Goal: Transaction & Acquisition: Book appointment/travel/reservation

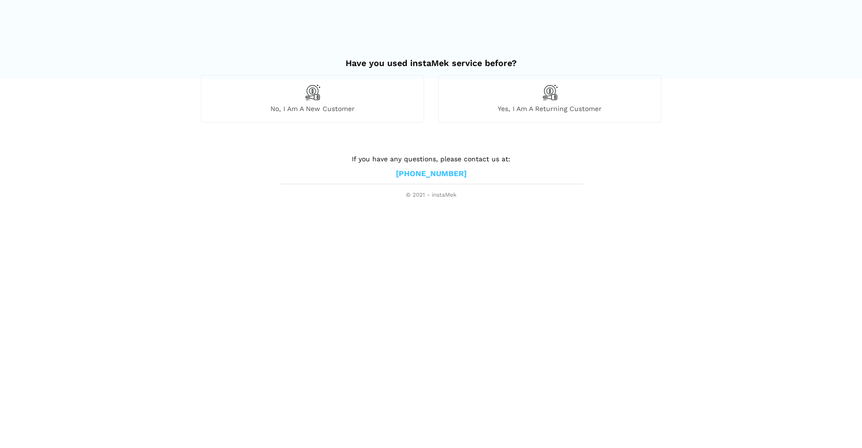
click at [351, 103] on div "No, I am a new customer" at bounding box center [312, 98] width 223 height 47
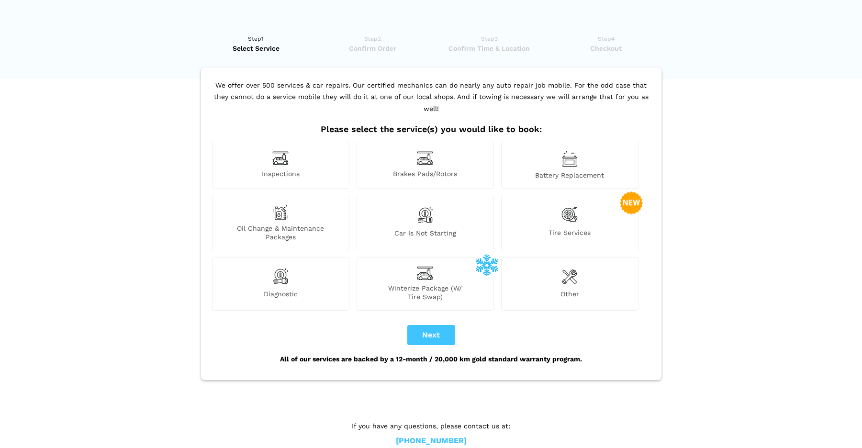
click at [280, 205] on img at bounding box center [280, 212] width 15 height 15
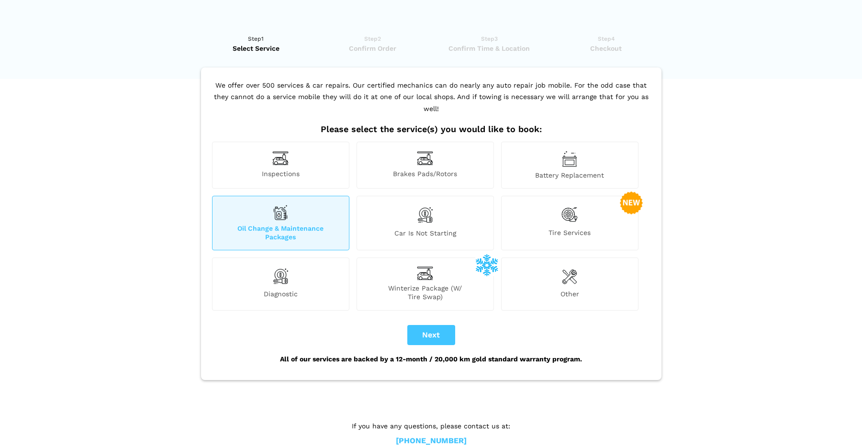
click at [437, 326] on button "Next" at bounding box center [431, 335] width 48 height 20
checkbox input "true"
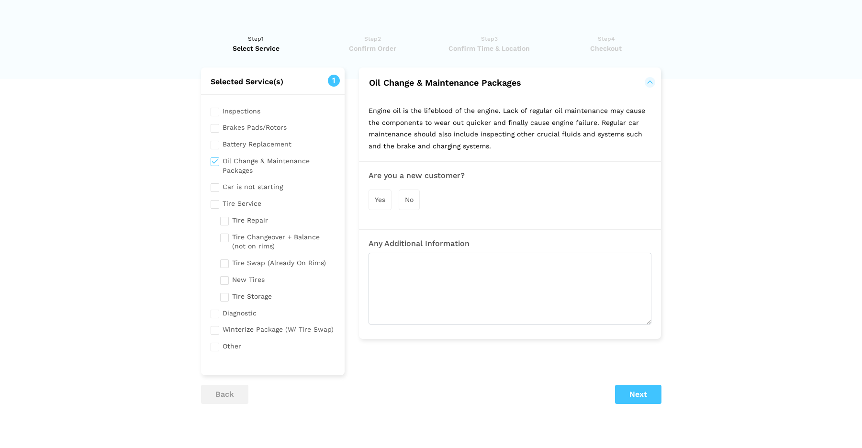
click at [386, 199] on div "Yes" at bounding box center [380, 200] width 23 height 21
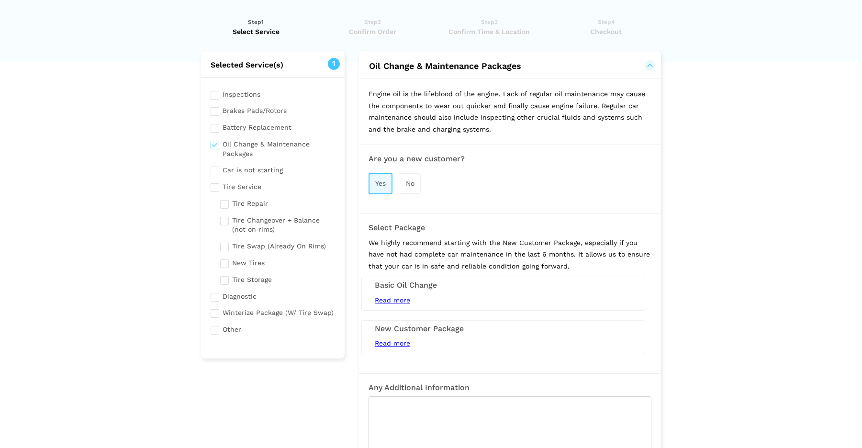
scroll to position [23, 0]
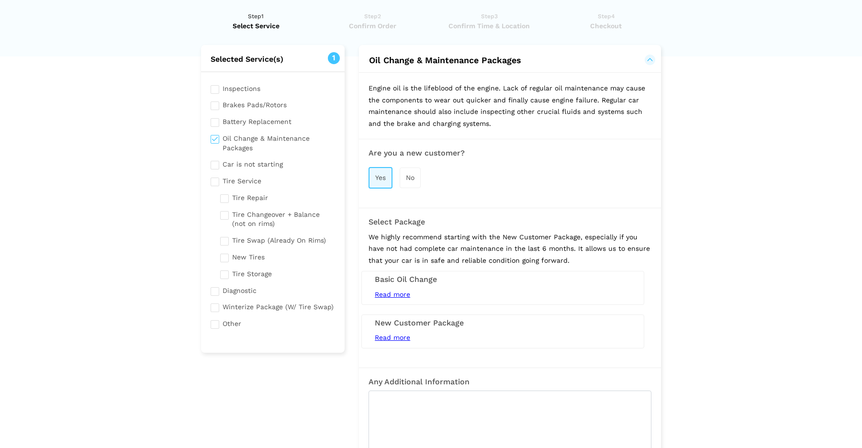
click at [397, 292] on span "Read more" at bounding box center [392, 295] width 35 height 8
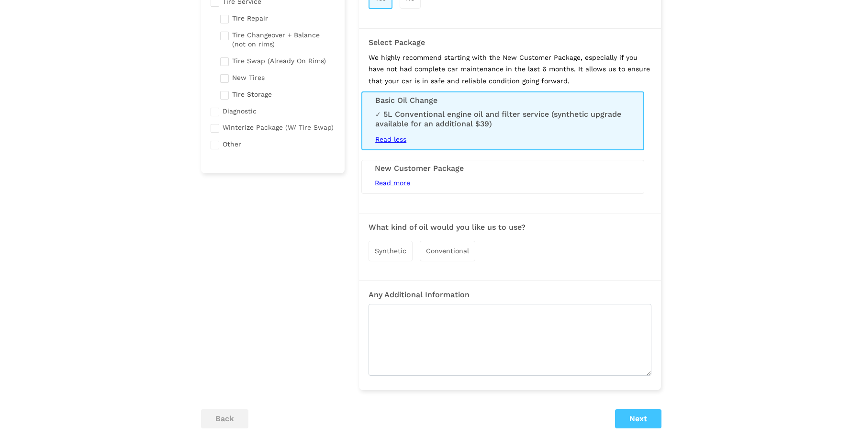
scroll to position [208, 0]
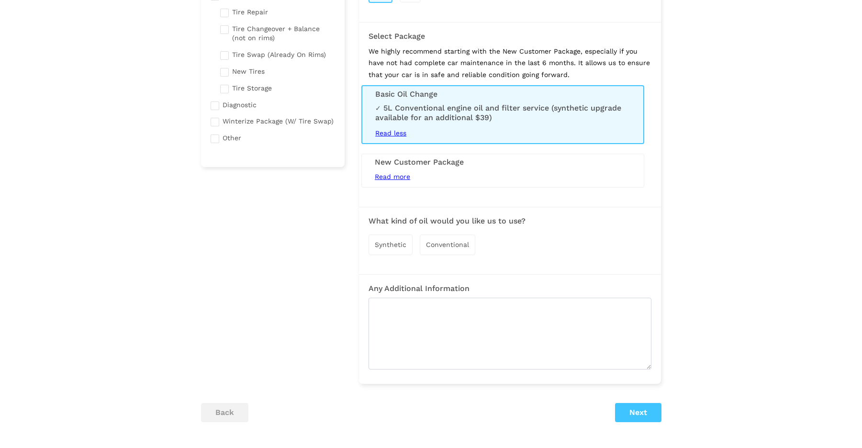
click at [397, 241] on span "Synthetic" at bounding box center [391, 245] width 32 height 8
click at [630, 406] on button "Next" at bounding box center [638, 413] width 46 height 19
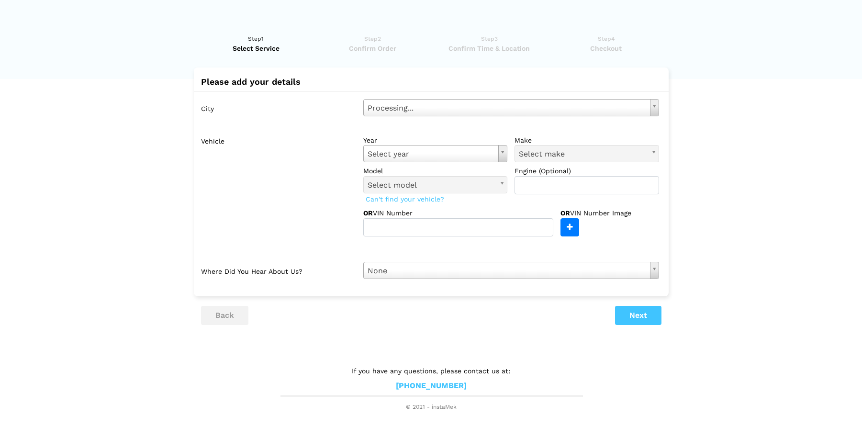
scroll to position [0, 0]
click at [243, 313] on button "back" at bounding box center [224, 315] width 47 height 19
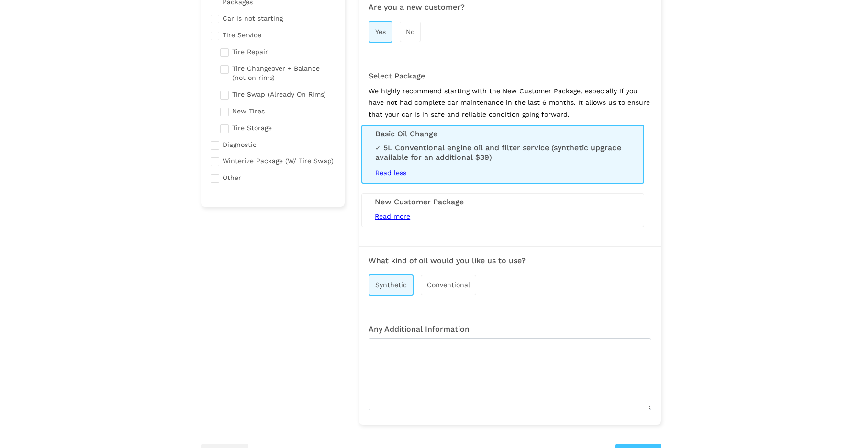
scroll to position [259, 0]
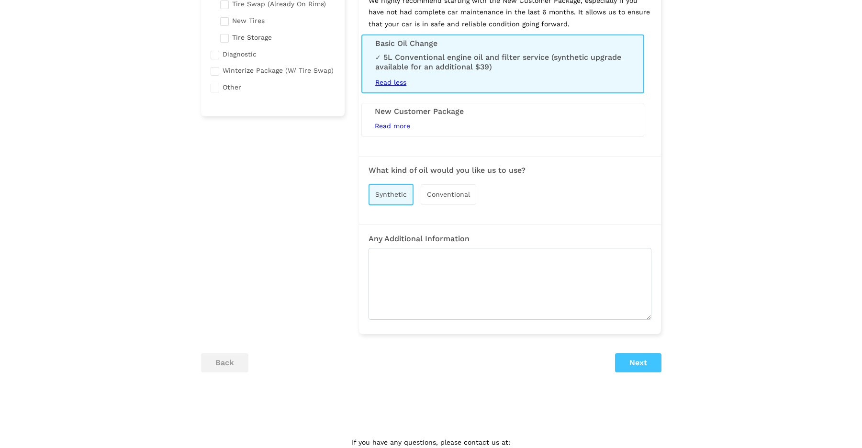
click at [645, 362] on button "Next" at bounding box center [638, 362] width 46 height 19
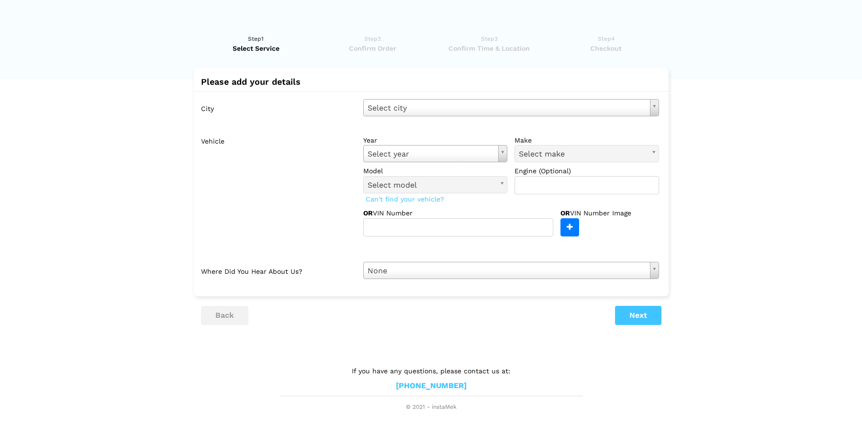
scroll to position [0, 0]
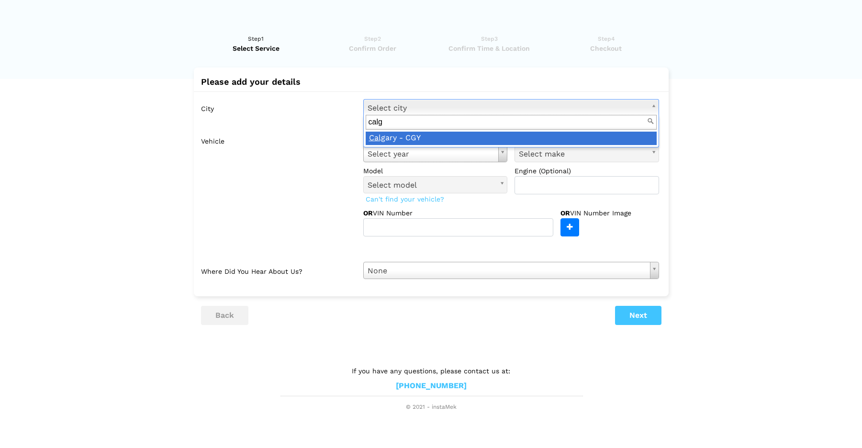
type input "calg"
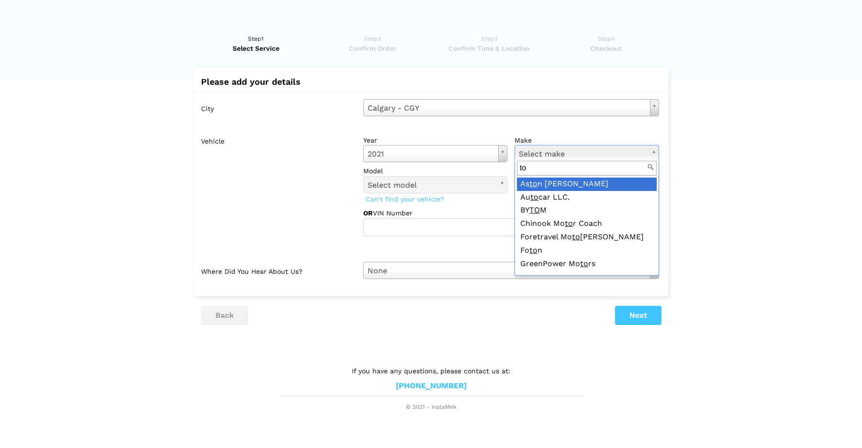
type input "toy"
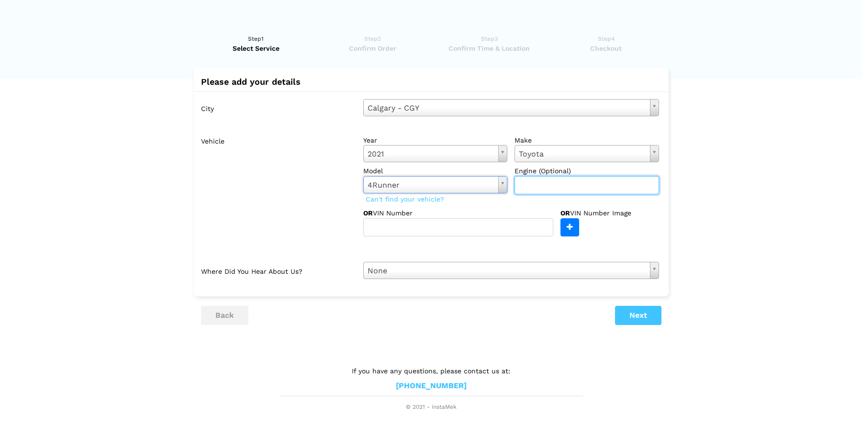
click at [545, 190] on input "text" at bounding box center [587, 185] width 145 height 18
click at [501, 213] on div "OR VIN Number" at bounding box center [461, 222] width 197 height 28
click at [626, 317] on button "Next" at bounding box center [638, 315] width 46 height 19
